Goal: Check status: Check status

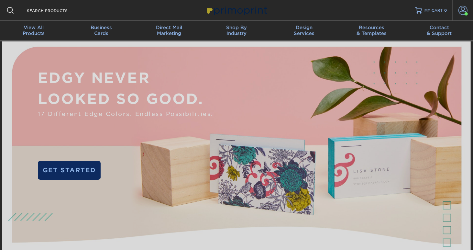
click at [464, 9] on span at bounding box center [463, 10] width 9 height 9
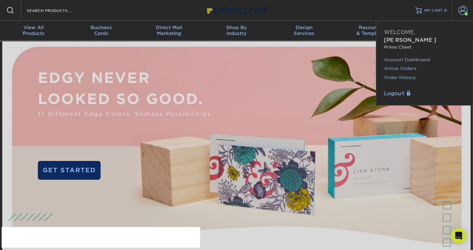
click at [403, 73] on link "Order History" at bounding box center [424, 77] width 81 height 9
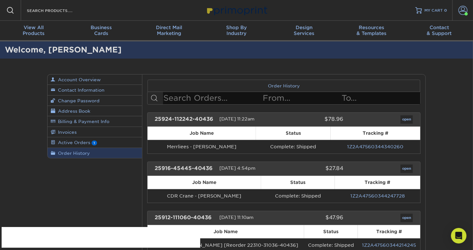
click at [198, 98] on input "text" at bounding box center [212, 98] width 99 height 12
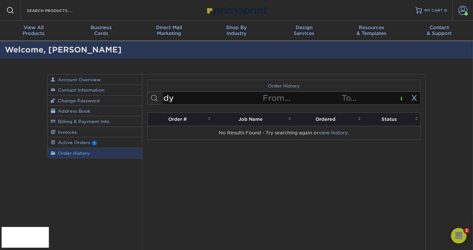
type input "d"
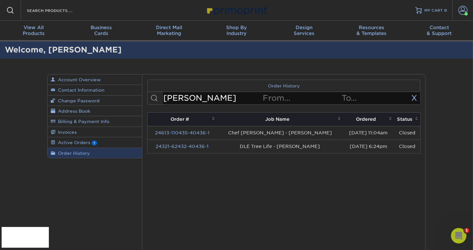
type input "[PERSON_NAME]"
click at [206, 146] on link "24321-62432-40436-1" at bounding box center [182, 146] width 53 height 5
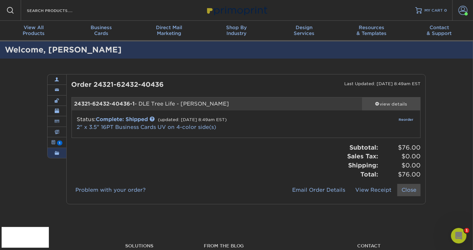
click at [382, 103] on div "view details" at bounding box center [391, 104] width 58 height 6
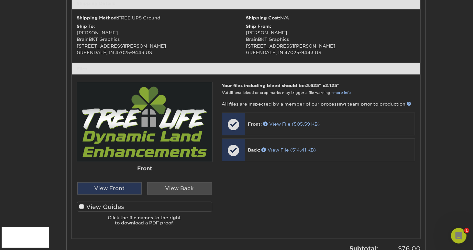
scroll to position [216, 0]
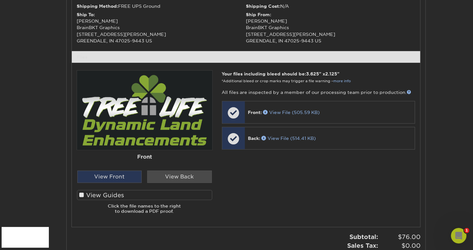
click at [83, 194] on span at bounding box center [82, 195] width 6 height 6
click at [0, 0] on input "View Guides" at bounding box center [0, 0] width 0 height 0
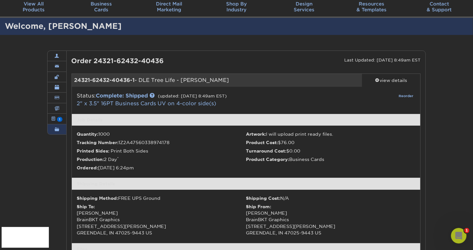
scroll to position [0, 0]
